Goal: Transaction & Acquisition: Download file/media

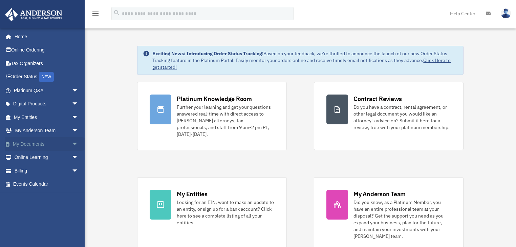
click at [72, 142] on span "arrow_drop_down" at bounding box center [79, 144] width 14 height 14
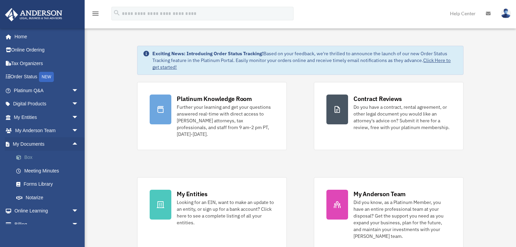
click at [27, 155] on link "Box" at bounding box center [48, 158] width 79 height 14
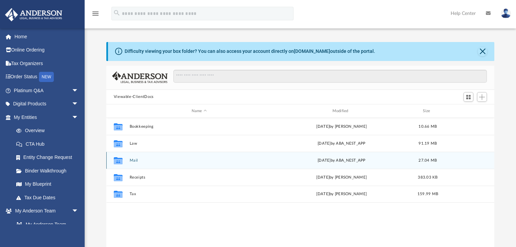
scroll to position [150, 384]
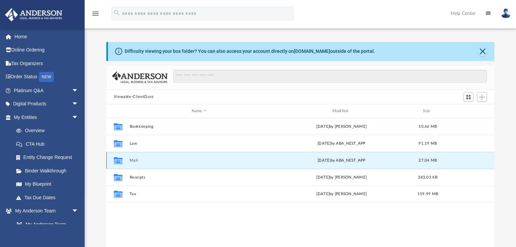
click at [134, 160] on button "Mail" at bounding box center [198, 160] width 139 height 4
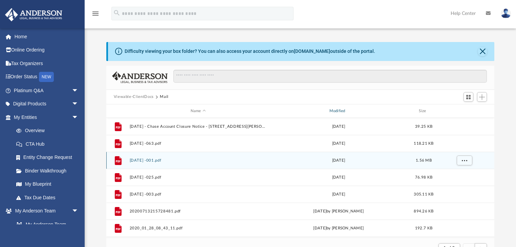
click at [341, 108] on div "Modified" at bounding box center [337, 111] width 137 height 6
click at [338, 109] on div "Modified" at bounding box center [337, 111] width 137 height 6
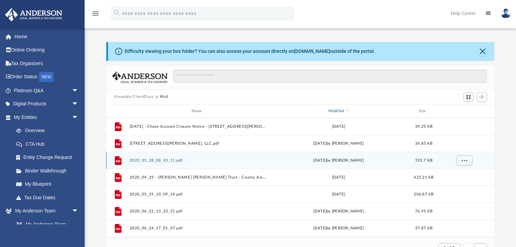
click at [338, 110] on div "Modified" at bounding box center [337, 111] width 137 height 6
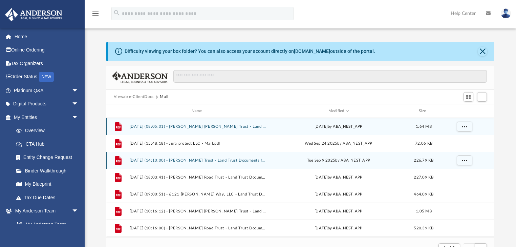
click at [198, 126] on button "[DATE] (08:05:01) - [PERSON_NAME] [PERSON_NAME] Trust - Land Trust Documents.pdf" at bounding box center [197, 126] width 137 height 4
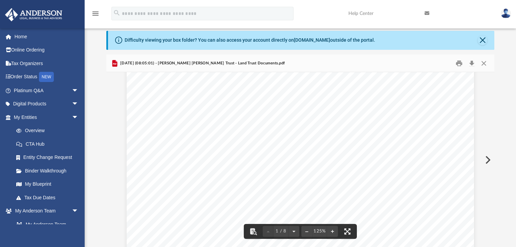
scroll to position [271, 0]
click at [473, 65] on button "Download" at bounding box center [471, 63] width 12 height 10
